Goal: Transaction & Acquisition: Purchase product/service

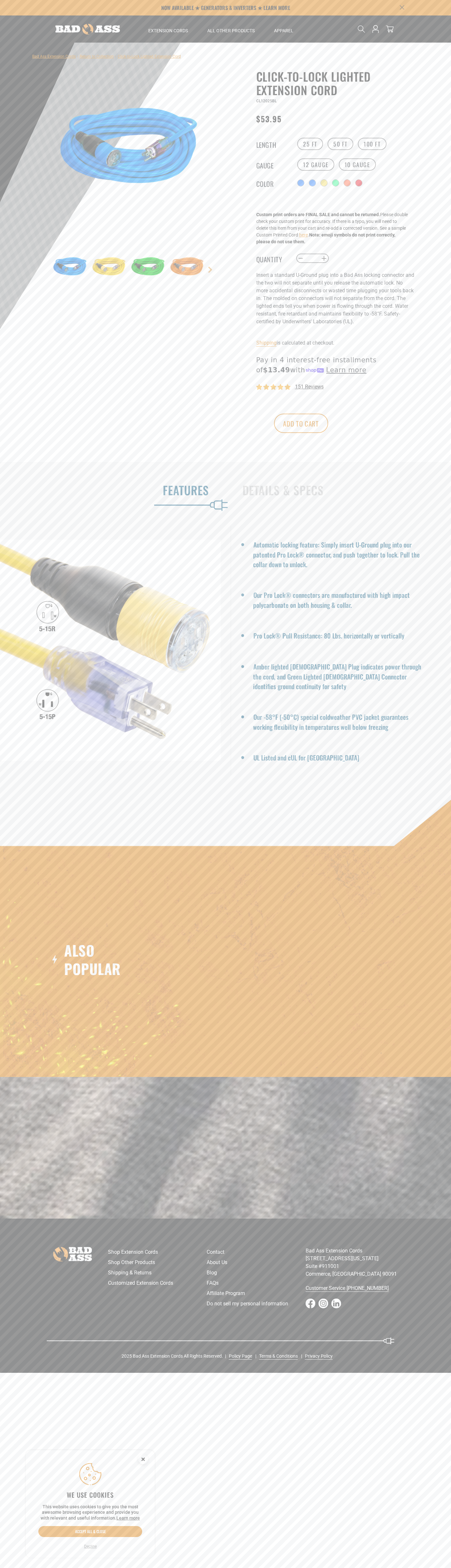
click at [309, 389] on span "151 reviews" at bounding box center [309, 387] width 29 height 6
